Goal: Information Seeking & Learning: Learn about a topic

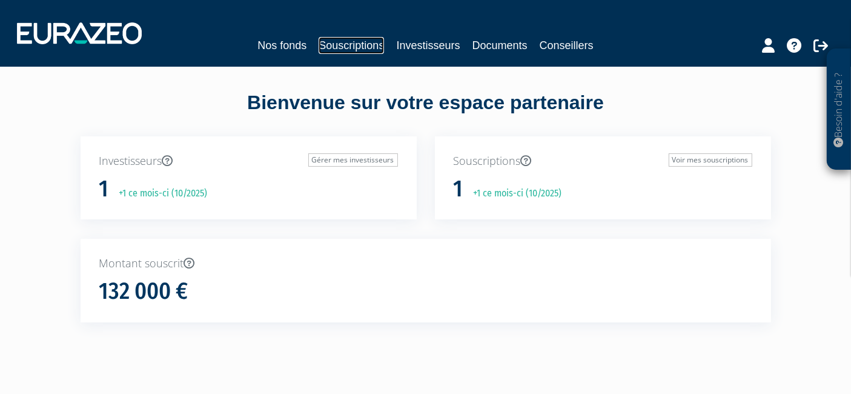
click at [351, 53] on link "Souscriptions" at bounding box center [350, 45] width 65 height 17
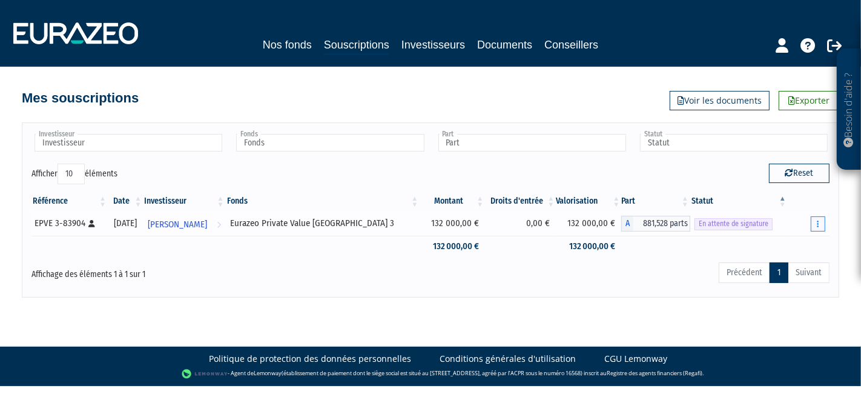
click at [812, 225] on button "button" at bounding box center [818, 223] width 15 height 15
drag, startPoint x: 363, startPoint y: 245, endPoint x: 186, endPoint y: 196, distance: 183.5
click at [363, 245] on td at bounding box center [323, 246] width 194 height 21
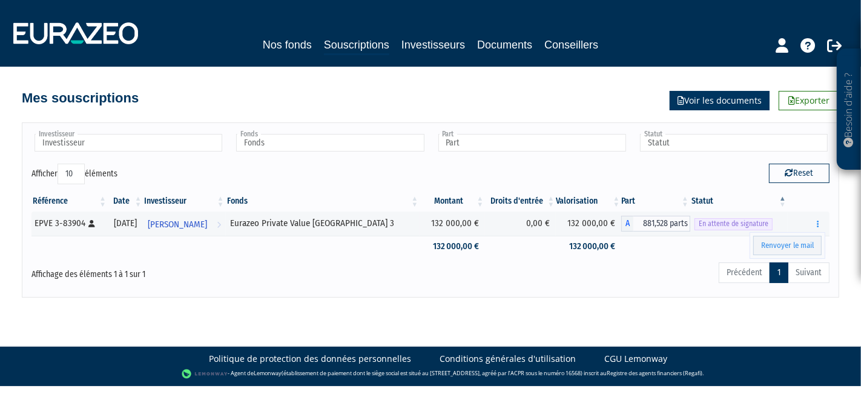
click at [723, 100] on link "Voir les documents" at bounding box center [720, 100] width 100 height 19
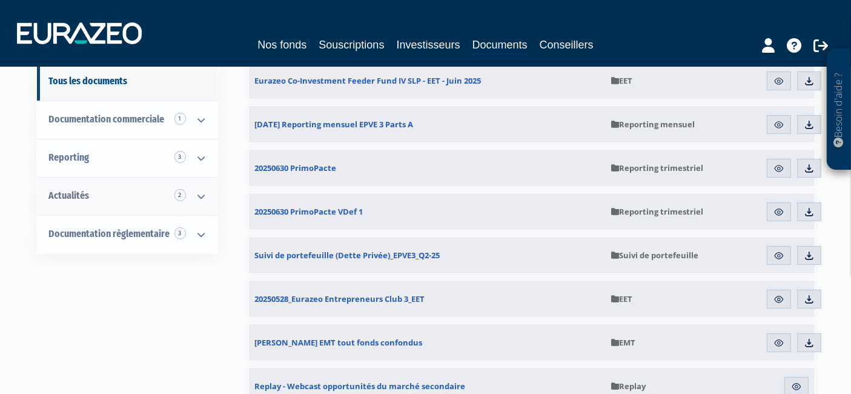
scroll to position [134, 0]
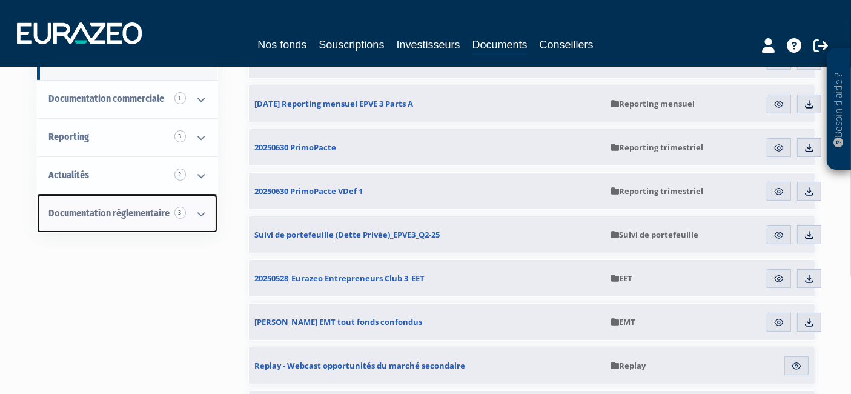
click at [140, 207] on span "Documentation règlementaire 3" at bounding box center [109, 213] width 121 height 12
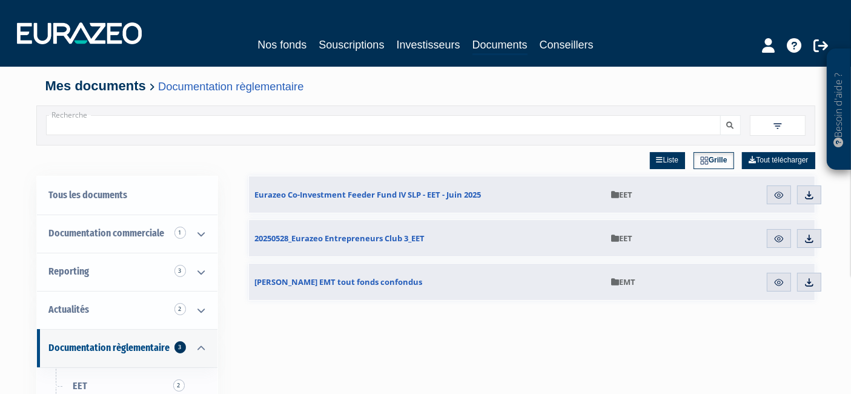
drag, startPoint x: 676, startPoint y: 164, endPoint x: 671, endPoint y: 170, distance: 7.3
click at [674, 164] on link "Liste" at bounding box center [667, 160] width 35 height 17
click at [713, 160] on link "Grille" at bounding box center [714, 160] width 39 height 17
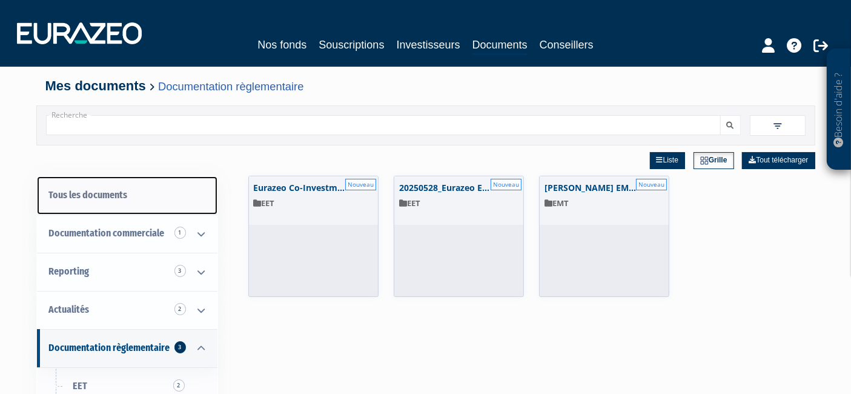
click at [110, 198] on link "Tous les documents" at bounding box center [127, 195] width 180 height 38
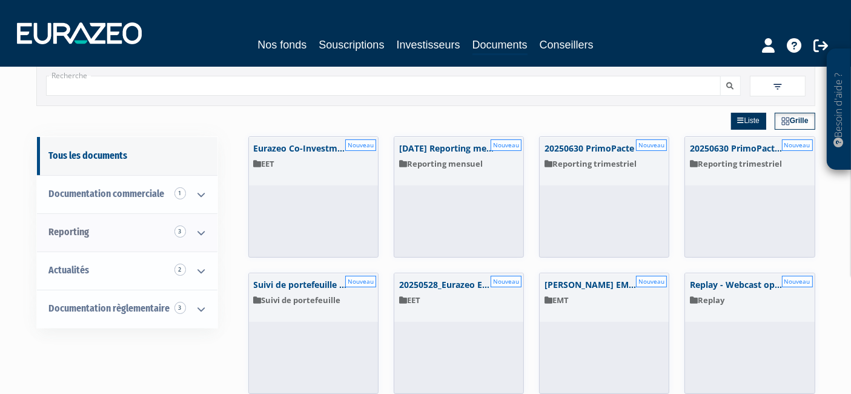
scroll to position [67, 0]
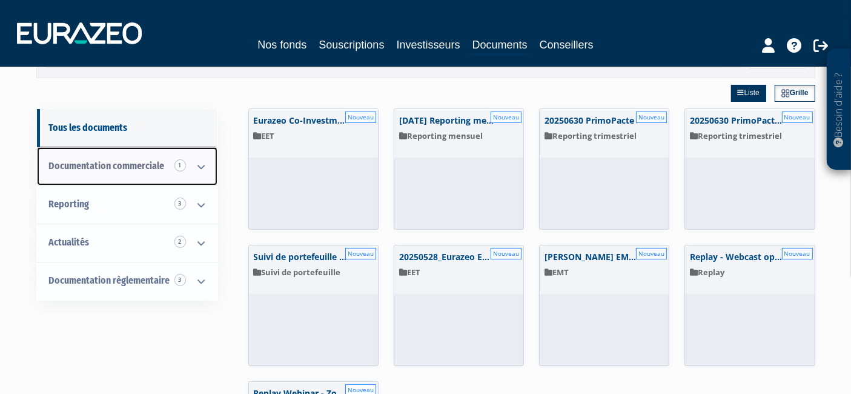
click at [111, 170] on span "Documentation commerciale 1" at bounding box center [107, 166] width 116 height 12
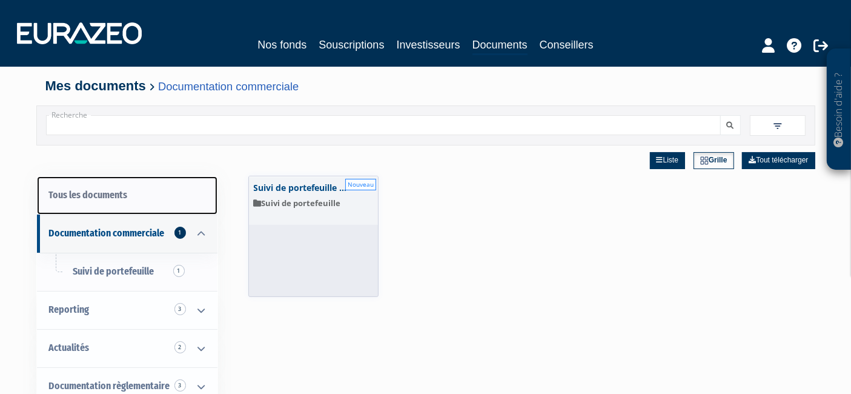
click at [100, 202] on link "Tous les documents" at bounding box center [127, 195] width 180 height 38
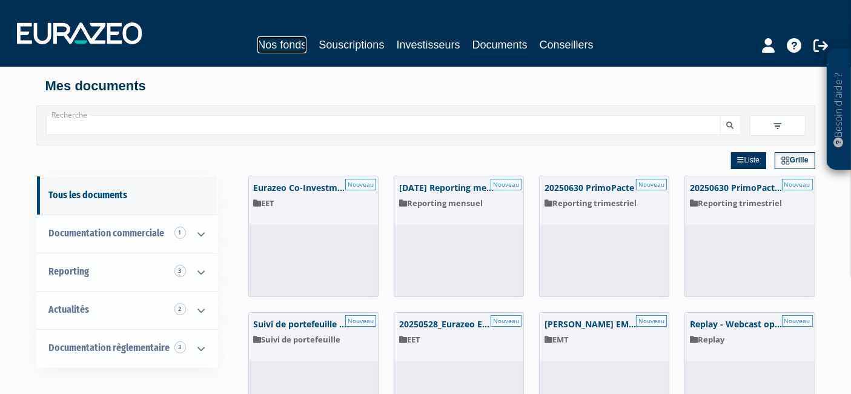
click at [278, 49] on link "Nos fonds" at bounding box center [281, 44] width 49 height 17
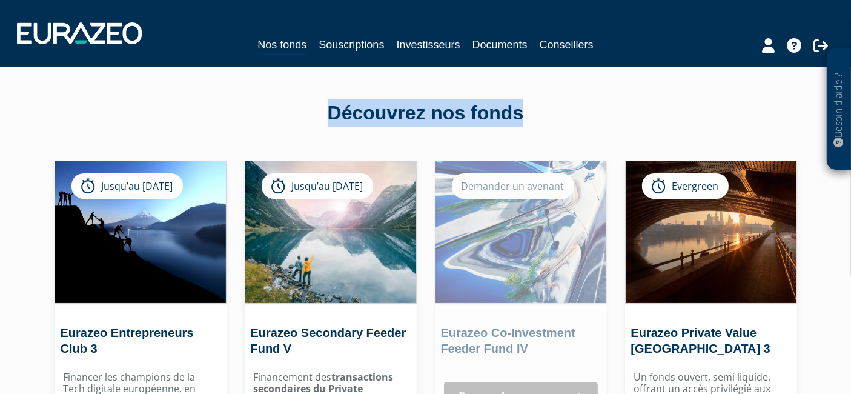
drag, startPoint x: 318, startPoint y: 98, endPoint x: 555, endPoint y: 107, distance: 237.5
click at [555, 107] on div "Découvrez nos fonds Eurazeo Entrepreneurs Club 3 Jusqu’au [DATE] [GEOGRAPHIC_DA…" at bounding box center [425, 396] width 708 height 659
click at [556, 108] on div "Découvrez nos fonds" at bounding box center [426, 113] width 690 height 28
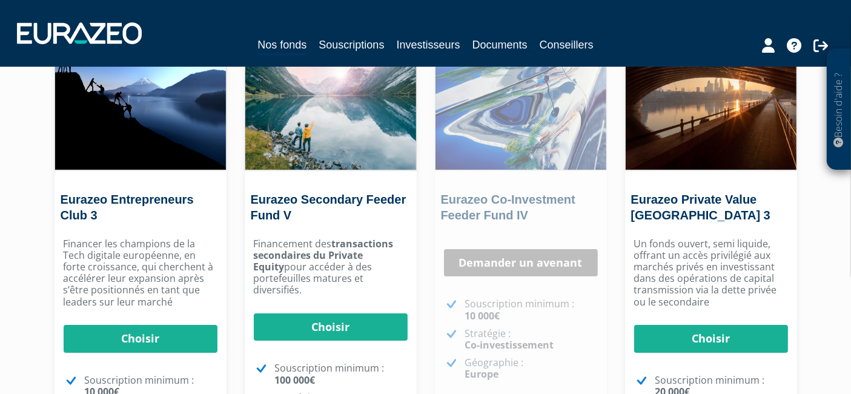
scroll to position [202, 0]
